Goal: Check status: Check status

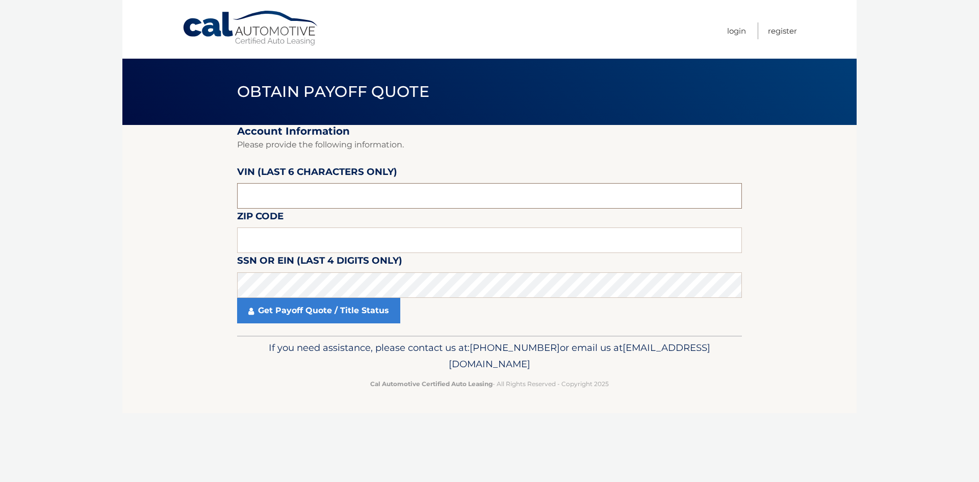
click at [271, 198] on input "text" at bounding box center [489, 195] width 505 height 25
drag, startPoint x: 275, startPoint y: 197, endPoint x: 212, endPoint y: 202, distance: 63.4
click at [215, 200] on section "Account Information Please provide the following information. [PERSON_NAME] (la…" at bounding box center [489, 230] width 734 height 211
type input "105623"
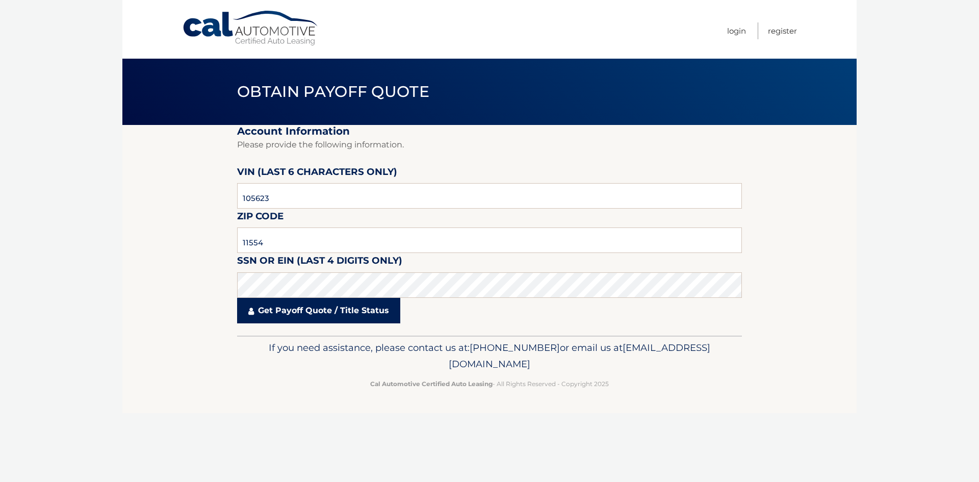
click at [291, 308] on link "Get Payoff Quote / Title Status" at bounding box center [318, 310] width 163 height 25
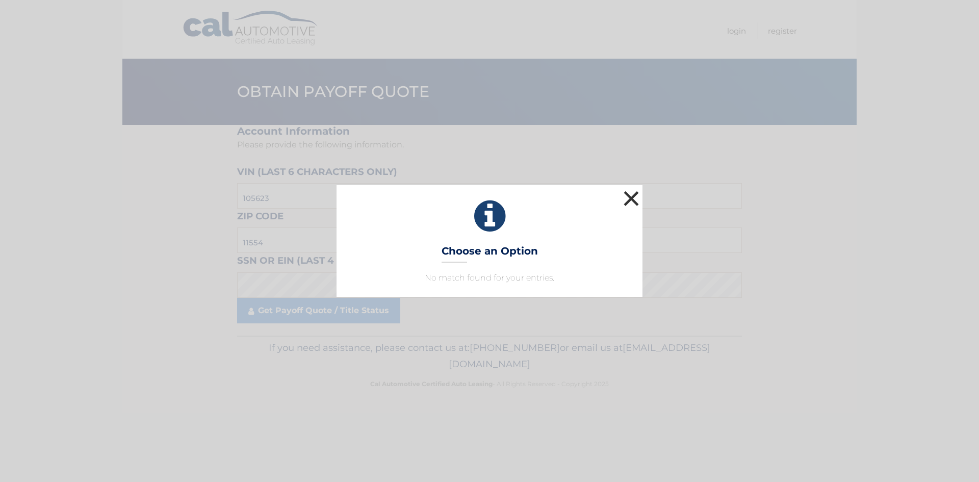
click at [630, 198] on button "×" at bounding box center [631, 198] width 20 height 20
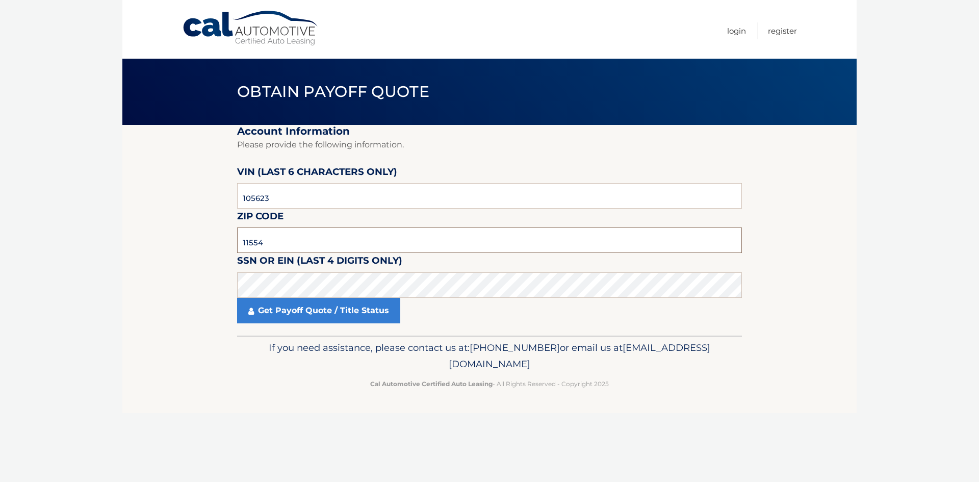
click at [282, 244] on input "11554" at bounding box center [489, 239] width 505 height 25
click at [306, 309] on link "Get Payoff Quote / Title Status" at bounding box center [318, 310] width 163 height 25
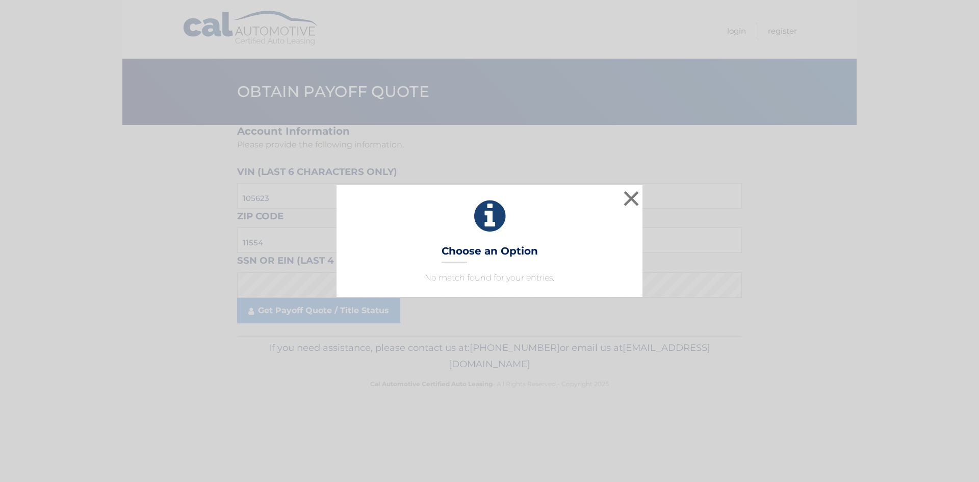
drag, startPoint x: 442, startPoint y: 281, endPoint x: 580, endPoint y: 228, distance: 147.3
click at [443, 281] on p "No match found for your entries." at bounding box center [489, 278] width 280 height 12
click at [626, 194] on button "×" at bounding box center [631, 198] width 20 height 20
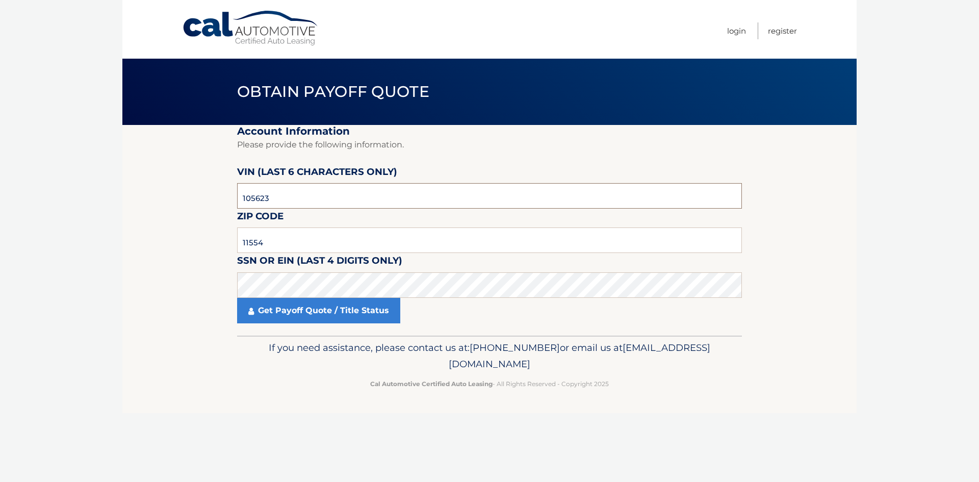
drag, startPoint x: 197, startPoint y: 201, endPoint x: 182, endPoint y: 203, distance: 14.9
click at [182, 203] on section "Account Information Please provide the following information. VIN (last 6 chara…" at bounding box center [489, 230] width 734 height 211
click at [234, 290] on section "Account Information Please provide the following information. VIN (last 6 chara…" at bounding box center [489, 230] width 734 height 211
drag, startPoint x: 279, startPoint y: 199, endPoint x: 242, endPoint y: 196, distance: 36.8
click at [242, 196] on input "105623" at bounding box center [489, 195] width 505 height 25
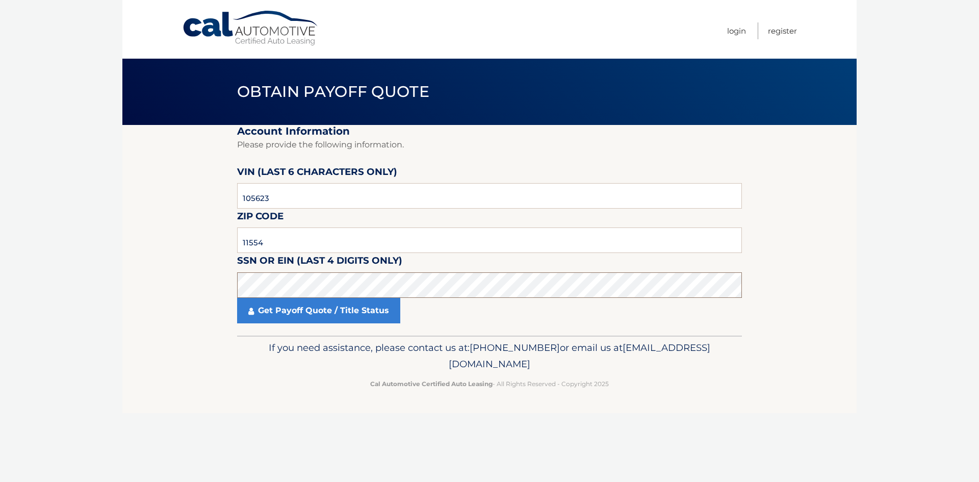
click at [232, 288] on section "Account Information Please provide the following information. VIN (last 6 chara…" at bounding box center [489, 230] width 734 height 211
click at [285, 310] on link "Get Payoff Quote / Title Status" at bounding box center [318, 310] width 163 height 25
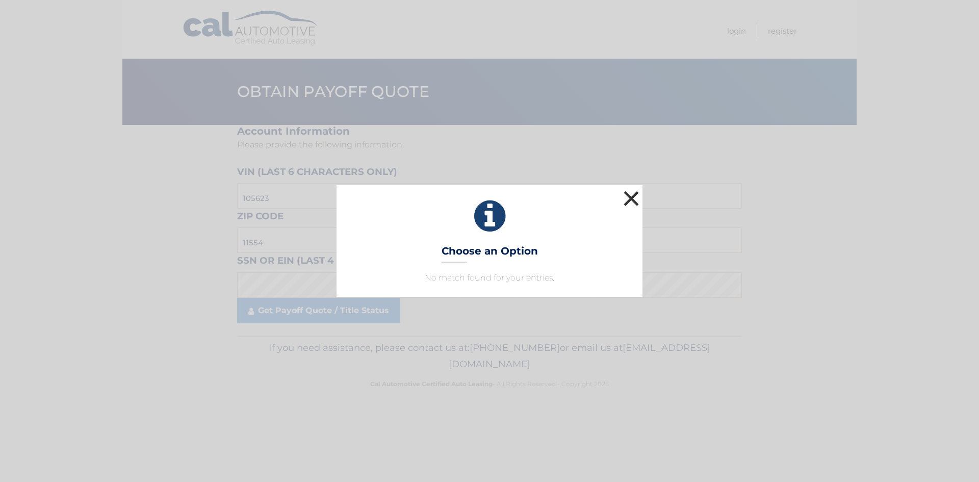
click at [634, 199] on button "×" at bounding box center [631, 198] width 20 height 20
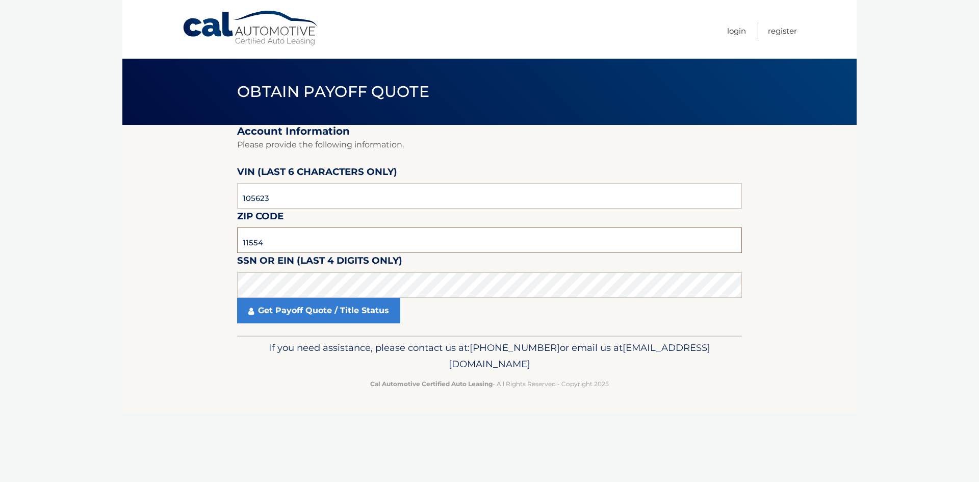
drag, startPoint x: 270, startPoint y: 243, endPoint x: 236, endPoint y: 247, distance: 34.5
click at [235, 242] on section "Account Information Please provide the following information. VIN (last 6 chara…" at bounding box center [489, 230] width 734 height 211
click at [224, 280] on section "Account Information Please provide the following information. VIN (last 6 chara…" at bounding box center [489, 230] width 734 height 211
click at [278, 309] on link "Get Payoff Quote / Title Status" at bounding box center [318, 310] width 163 height 25
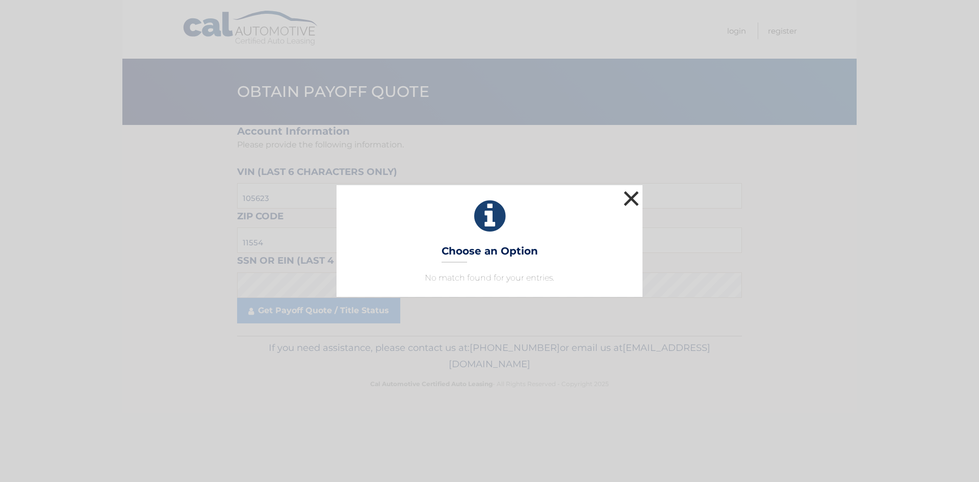
click at [634, 198] on button "×" at bounding box center [631, 198] width 20 height 20
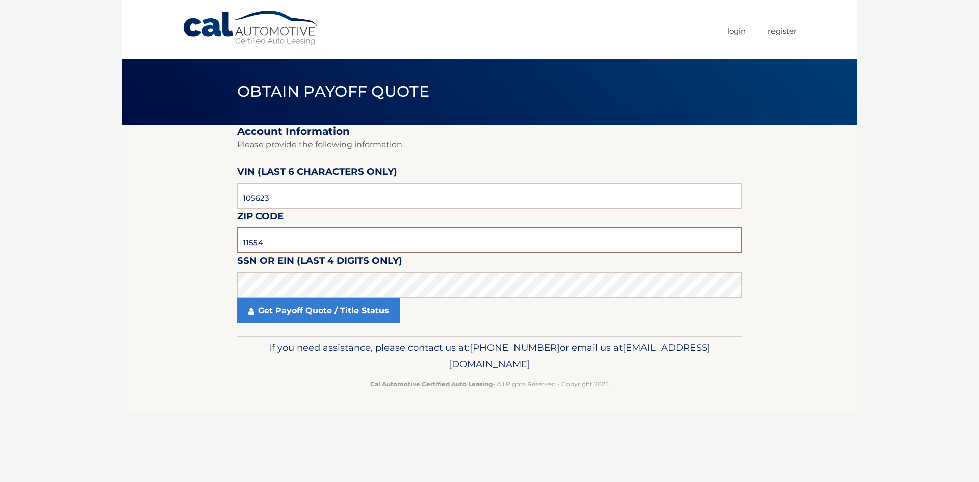
drag, startPoint x: 284, startPoint y: 241, endPoint x: 215, endPoint y: 247, distance: 69.1
click at [215, 247] on section "Account Information Please provide the following information. VIN (last 6 chara…" at bounding box center [489, 230] width 734 height 211
type input "11714"
click at [299, 307] on link "Get Payoff Quote / Title Status" at bounding box center [318, 310] width 163 height 25
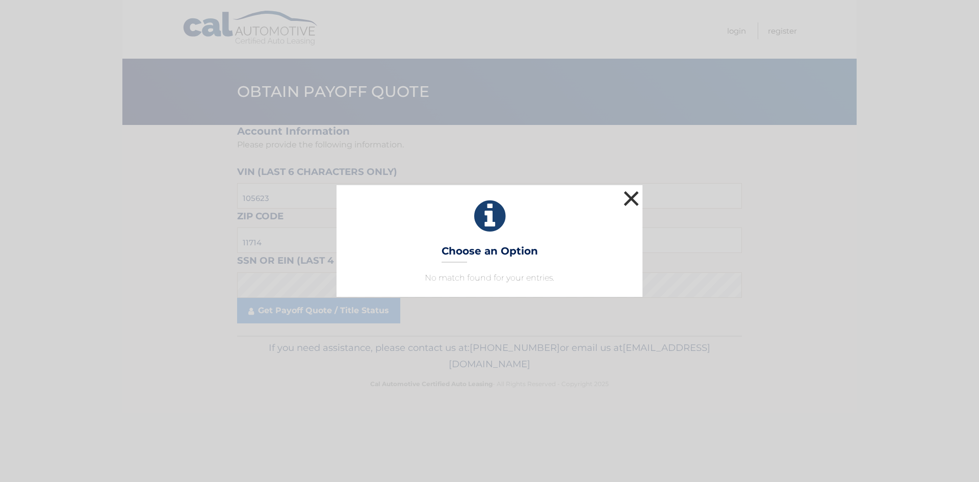
click at [625, 199] on button "×" at bounding box center [631, 198] width 20 height 20
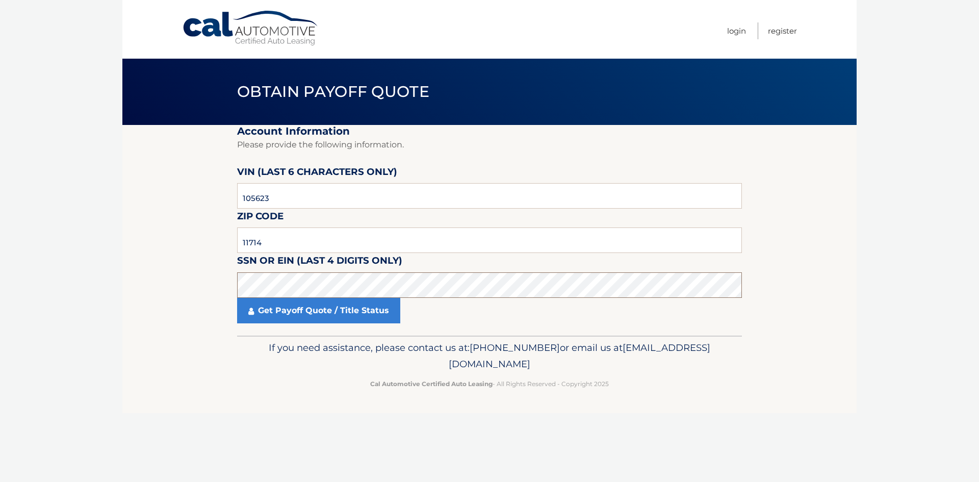
click at [194, 292] on section "Account Information Please provide the following information. VIN (last 6 chara…" at bounding box center [489, 230] width 734 height 211
click button "For Originating Dealer" at bounding box center [0, 0] width 0 height 0
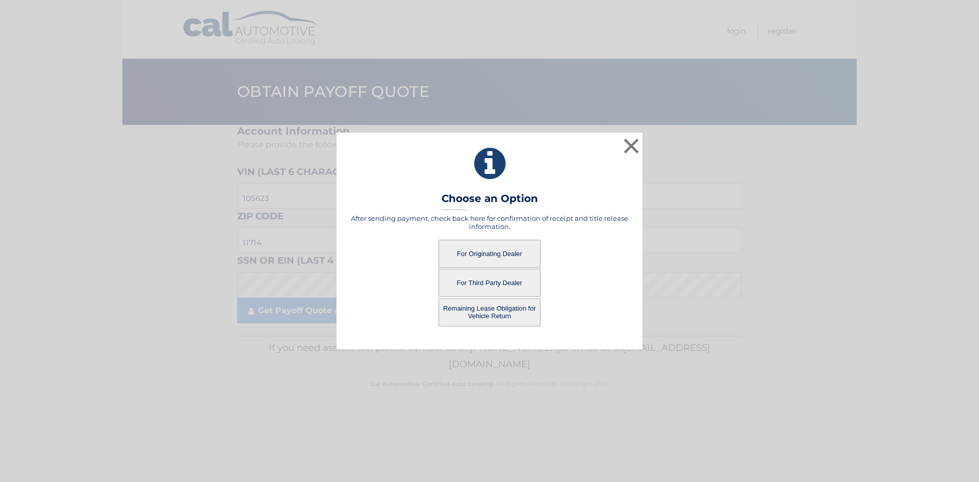
click at [497, 282] on button "For Third Party Dealer" at bounding box center [489, 283] width 102 height 28
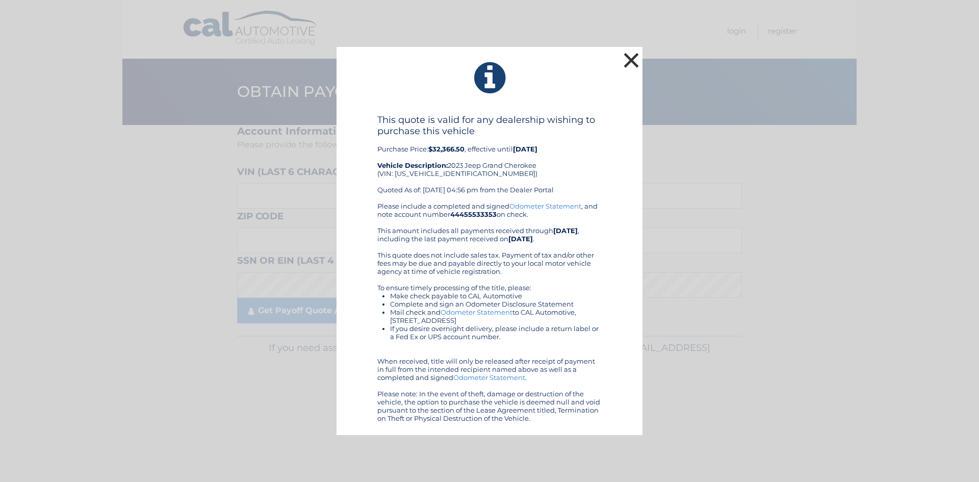
click at [630, 58] on button "×" at bounding box center [631, 60] width 20 height 20
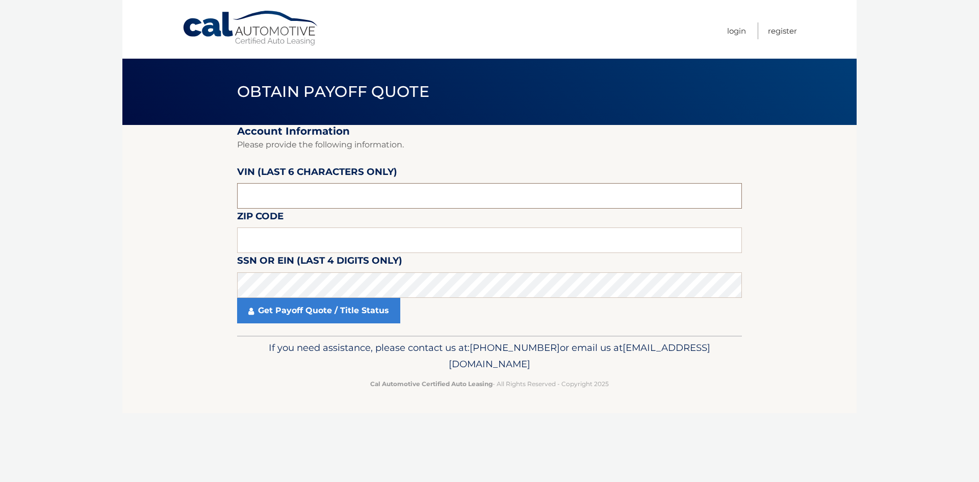
click at [287, 196] on input "text" at bounding box center [489, 195] width 505 height 25
click at [241, 199] on input "text" at bounding box center [489, 195] width 505 height 25
type input "105623"
click at [269, 233] on input "text" at bounding box center [489, 239] width 505 height 25
type input "11714"
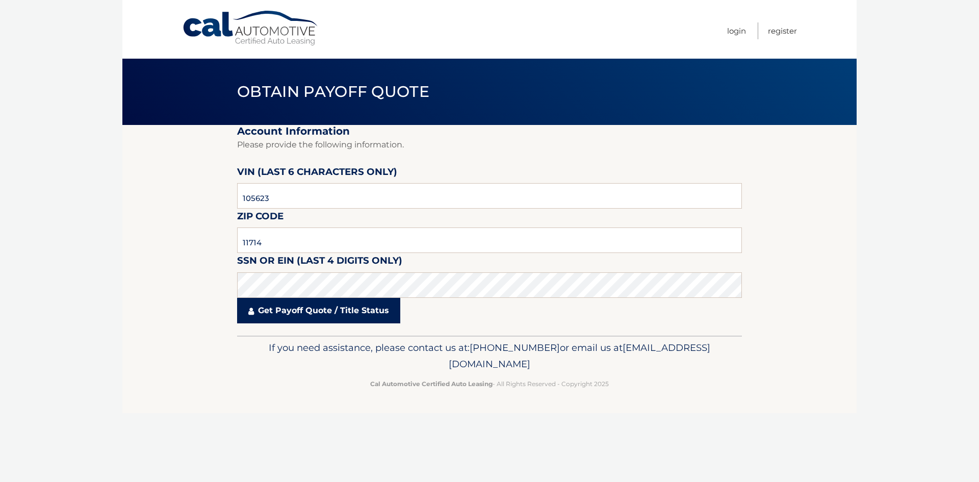
click at [307, 317] on link "Get Payoff Quote / Title Status" at bounding box center [318, 310] width 163 height 25
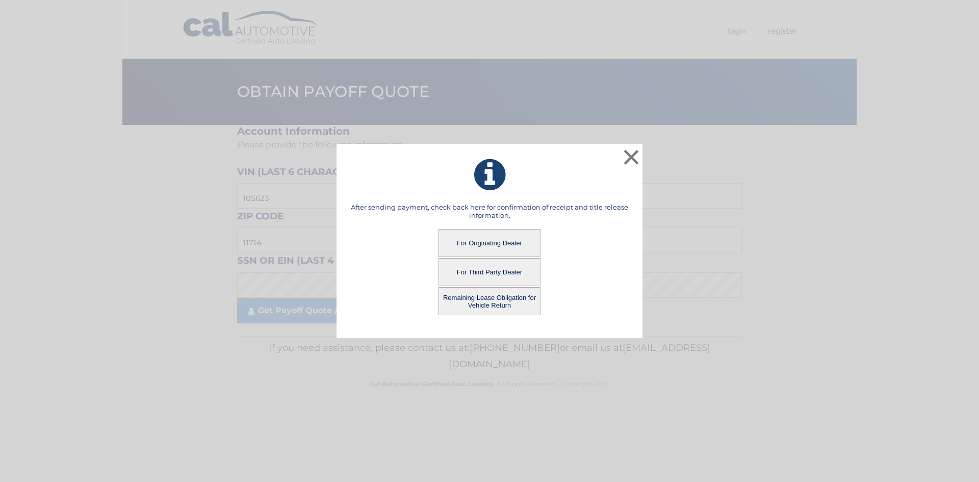
click at [494, 301] on button "Remaining Lease Obligation for Vehicle Return" at bounding box center [489, 301] width 102 height 28
click at [484, 302] on button "Remaining Lease Obligation for Vehicle Return" at bounding box center [489, 301] width 102 height 28
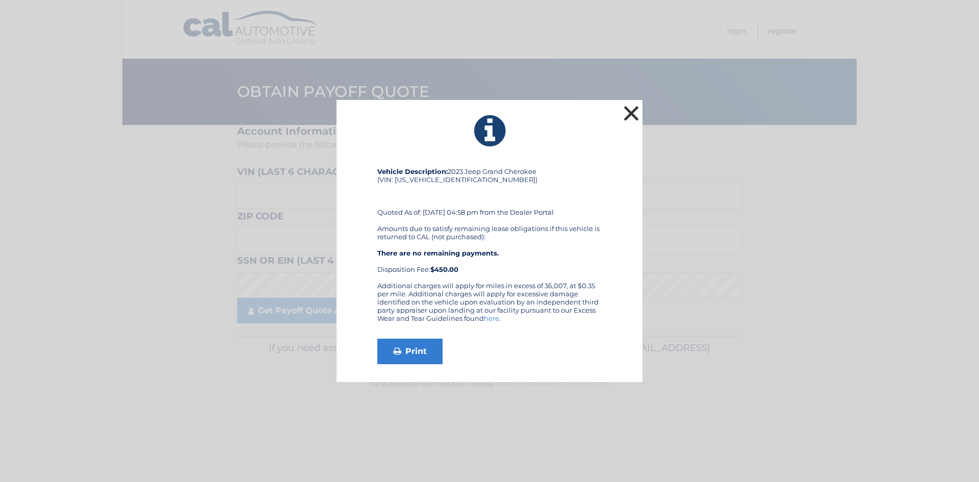
drag, startPoint x: 628, startPoint y: 114, endPoint x: 679, endPoint y: 127, distance: 52.8
click at [628, 114] on button "×" at bounding box center [631, 113] width 20 height 20
